Goal: Task Accomplishment & Management: Use online tool/utility

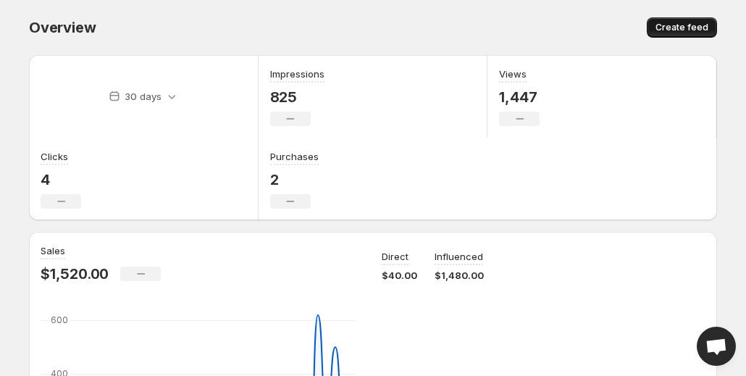
click at [684, 24] on span "Create feed" at bounding box center [682, 28] width 53 height 12
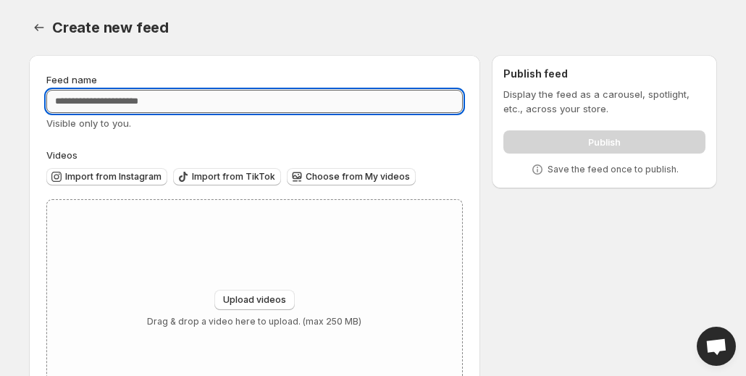
click at [259, 91] on input "Feed name" at bounding box center [254, 101] width 417 height 23
type input "**********"
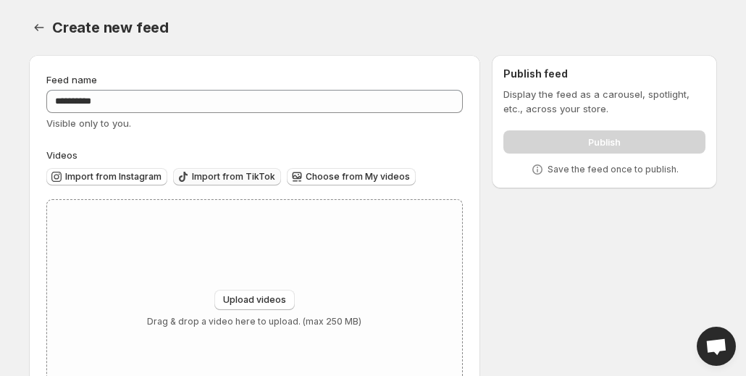
click at [224, 178] on span "Import from TikTok" at bounding box center [233, 177] width 83 height 12
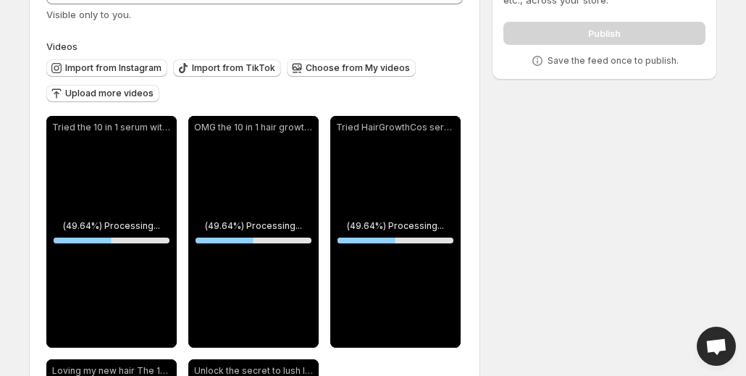
scroll to position [359, 0]
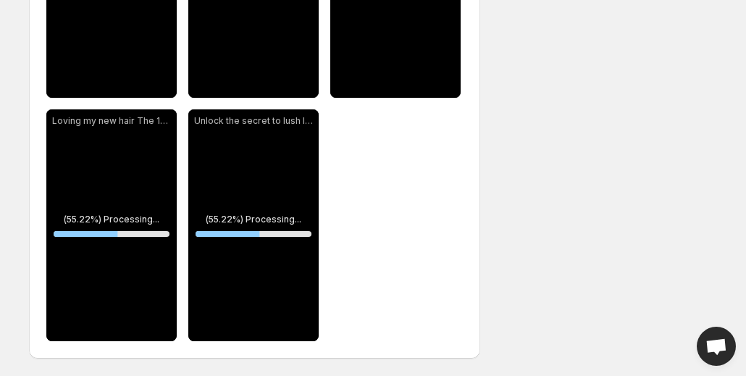
click at [559, 46] on div "**********" at bounding box center [367, 30] width 700 height 691
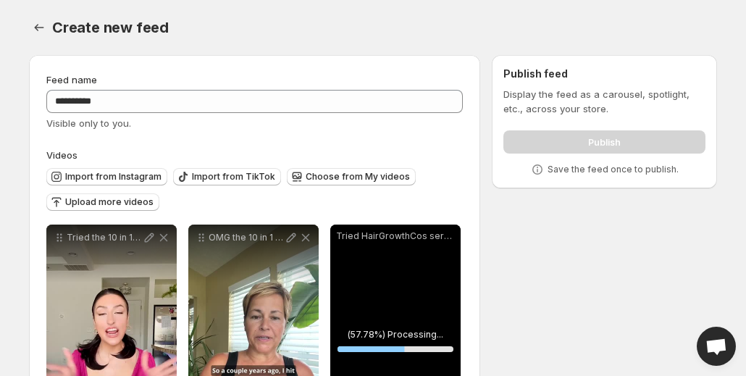
scroll to position [314, 0]
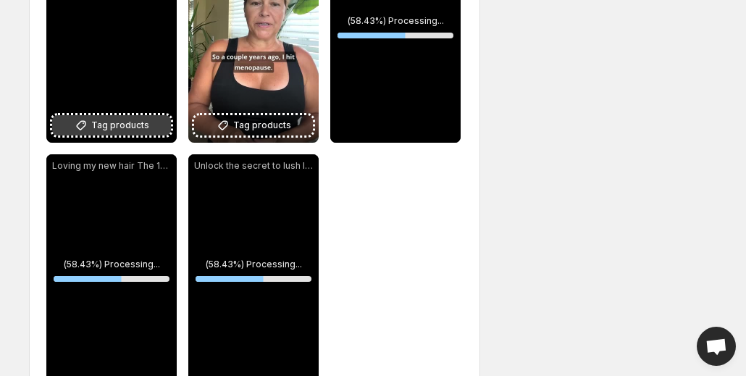
click at [148, 126] on button "Tag products" at bounding box center [111, 125] width 119 height 20
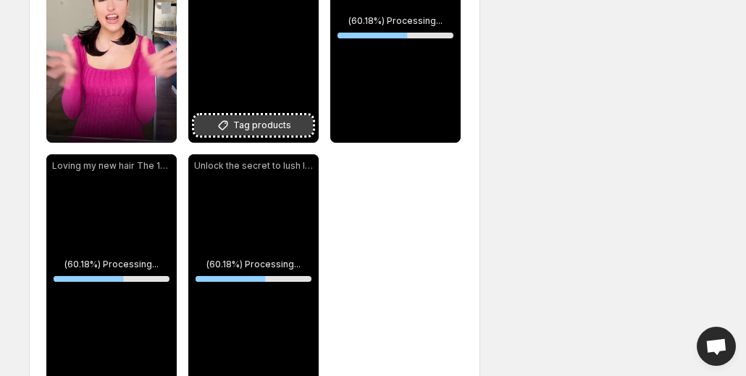
click at [261, 129] on span "Tag products" at bounding box center [262, 125] width 58 height 14
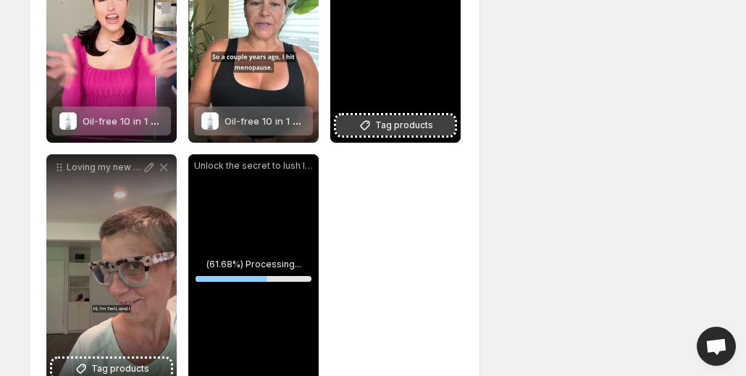
click at [422, 132] on span "Tag products" at bounding box center [404, 125] width 58 height 14
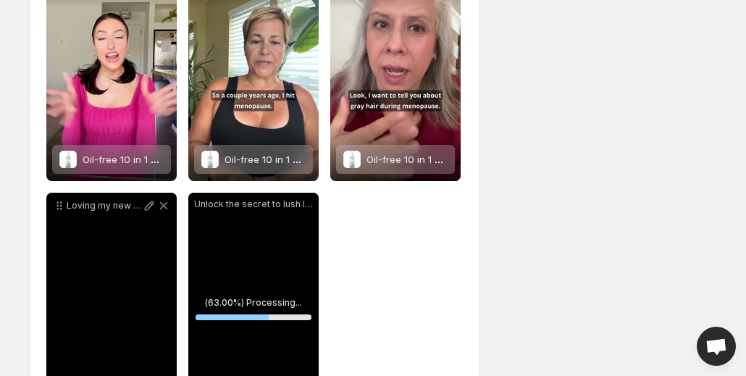
scroll to position [359, 0]
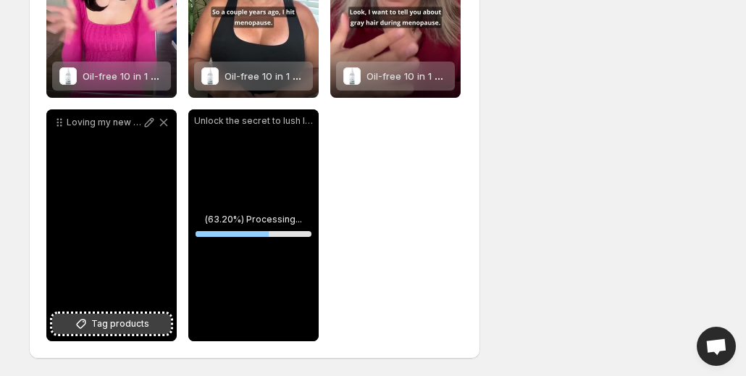
click at [113, 320] on span "Tag products" at bounding box center [120, 324] width 58 height 14
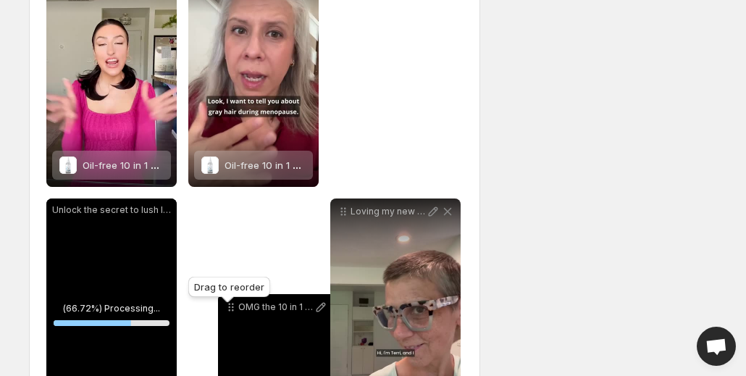
scroll to position [278, 0]
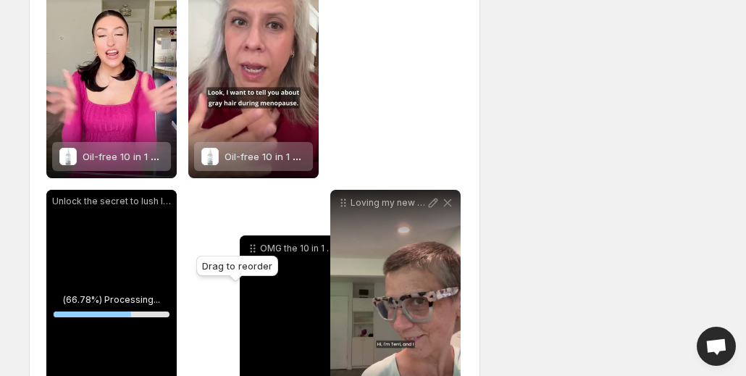
drag, startPoint x: 204, startPoint y: 51, endPoint x: 256, endPoint y: 252, distance: 207.2
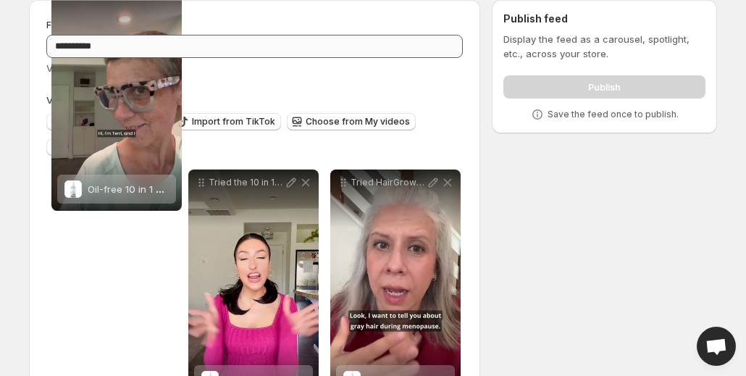
scroll to position [0, 0]
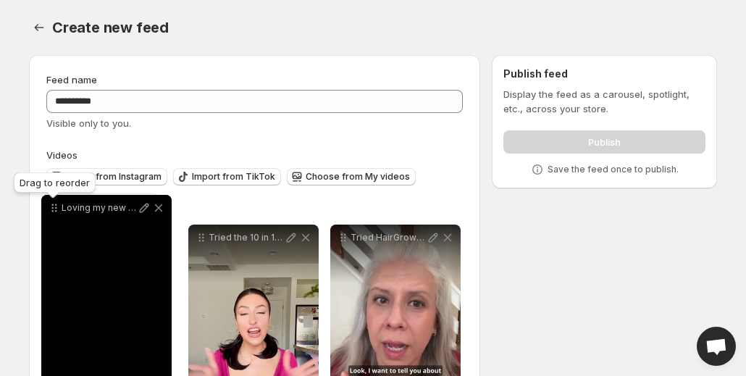
drag, startPoint x: 349, startPoint y: 33, endPoint x: 61, endPoint y: 209, distance: 337.9
click at [61, 209] on icon at bounding box center [54, 208] width 14 height 14
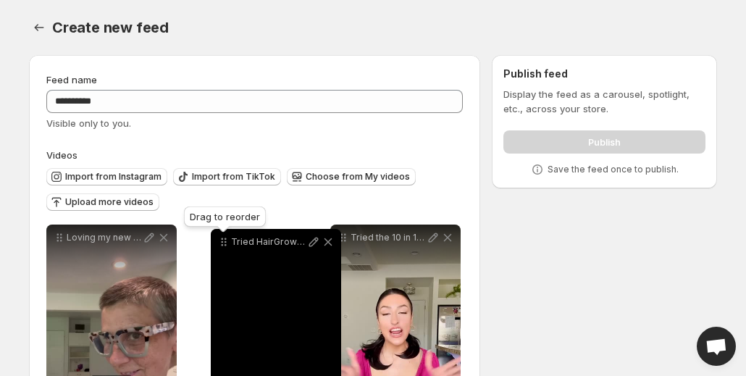
drag, startPoint x: 349, startPoint y: 238, endPoint x: 229, endPoint y: 243, distance: 119.6
click at [229, 243] on icon at bounding box center [224, 242] width 14 height 14
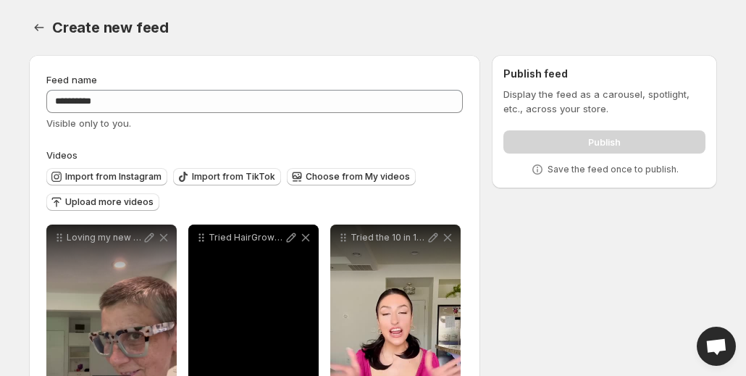
scroll to position [359, 0]
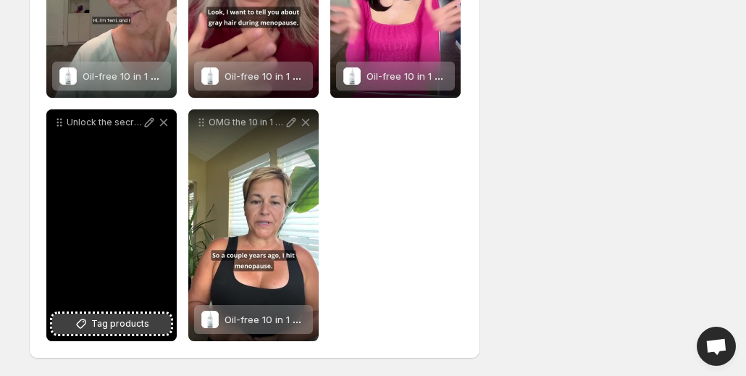
click at [131, 327] on span "Tag products" at bounding box center [120, 324] width 58 height 14
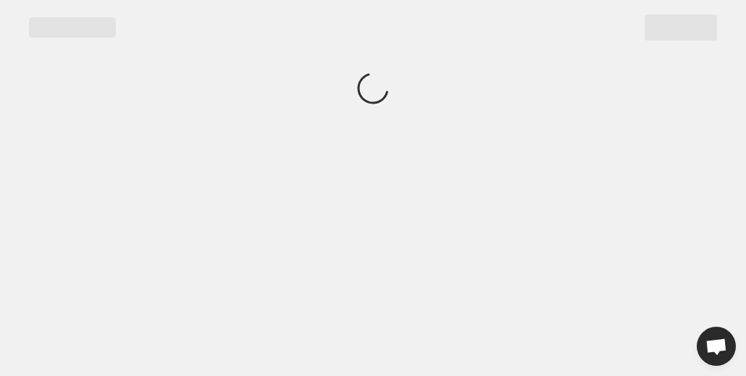
scroll to position [0, 0]
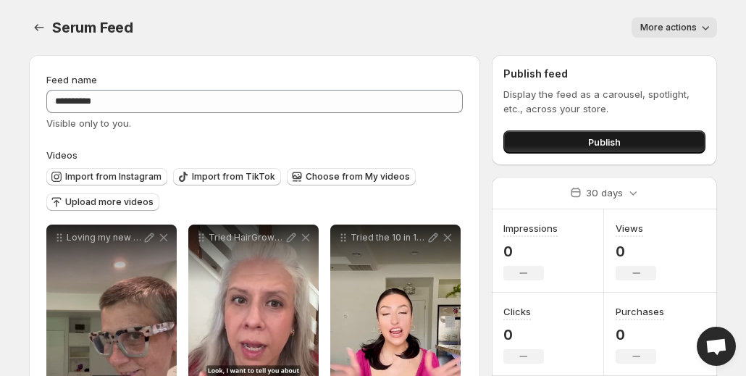
click at [633, 134] on button "Publish" at bounding box center [605, 141] width 202 height 23
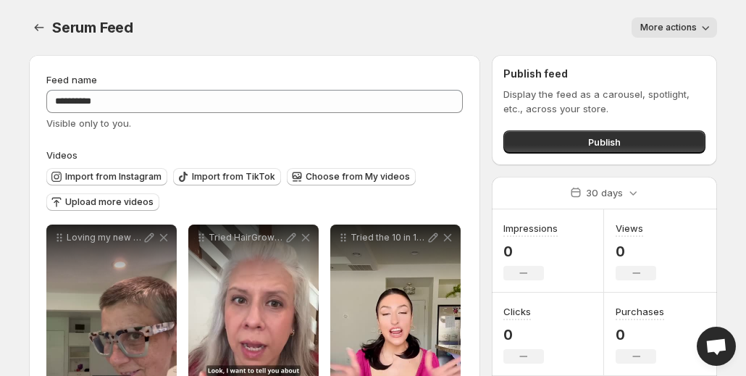
click at [704, 22] on icon "button" at bounding box center [705, 27] width 14 height 14
